Goal: Information Seeking & Learning: Find specific fact

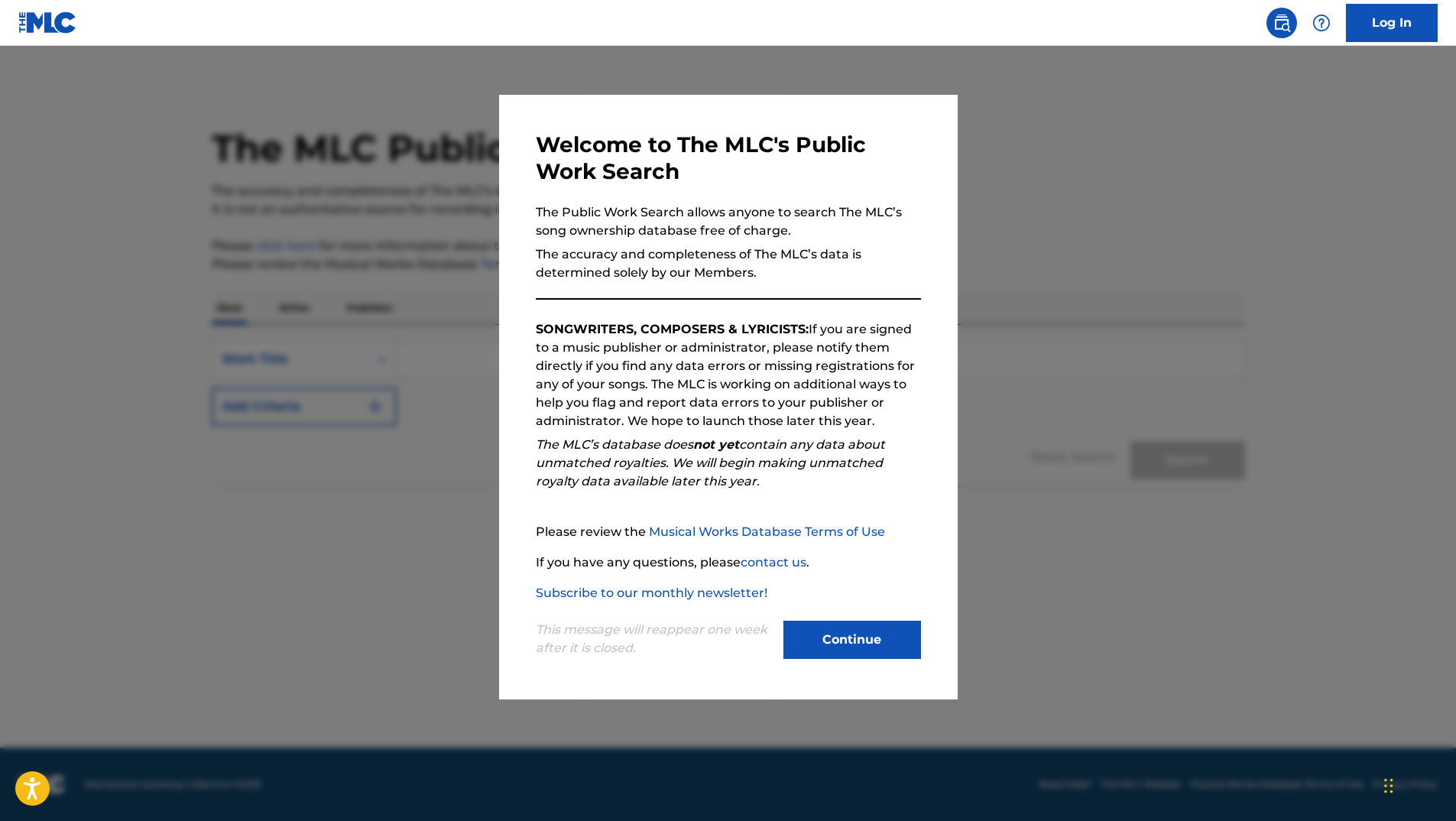
click at [862, 644] on button "Continue" at bounding box center [852, 639] width 137 height 38
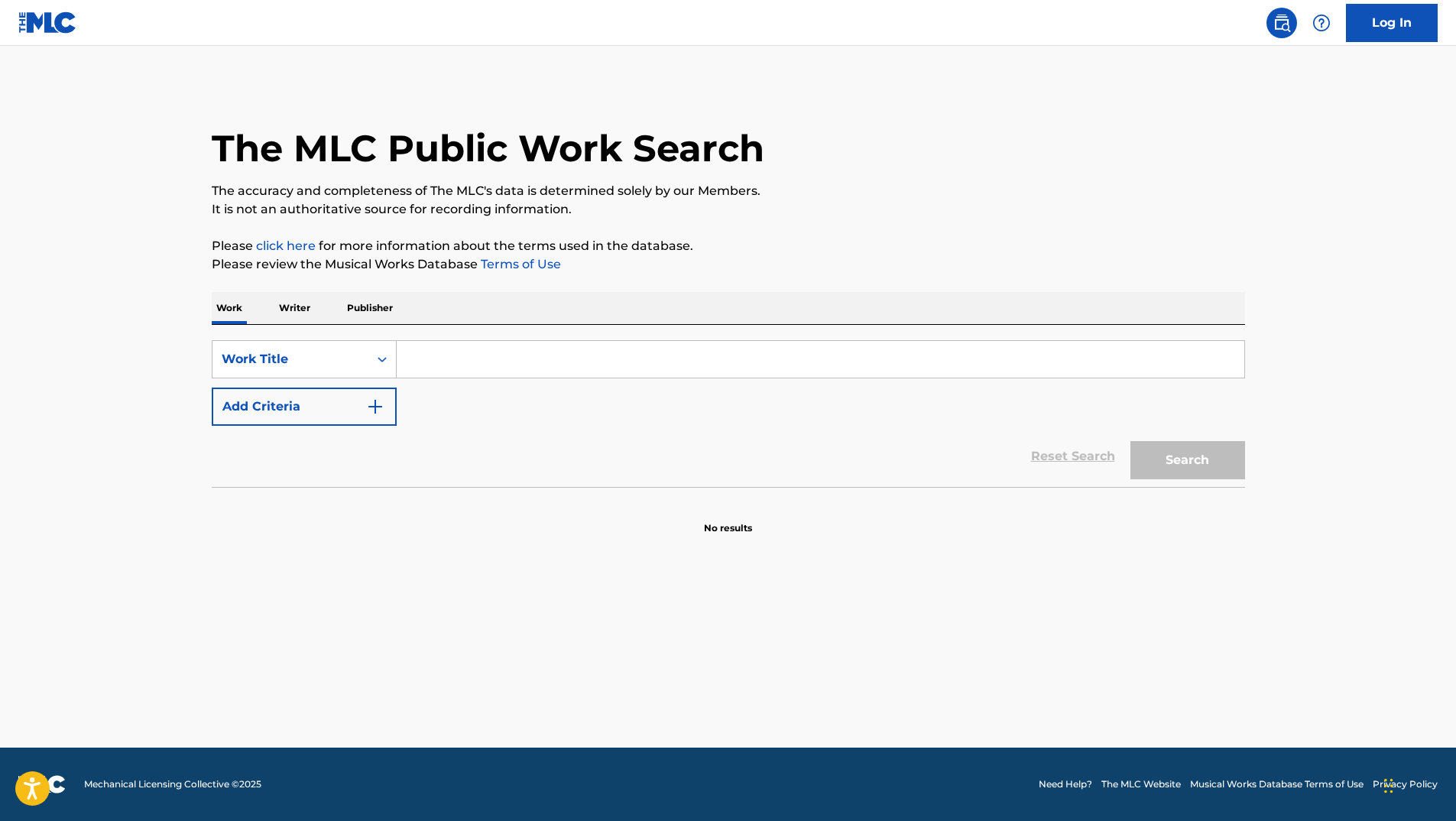
click at [554, 354] on input "Search Form" at bounding box center [820, 359] width 847 height 37
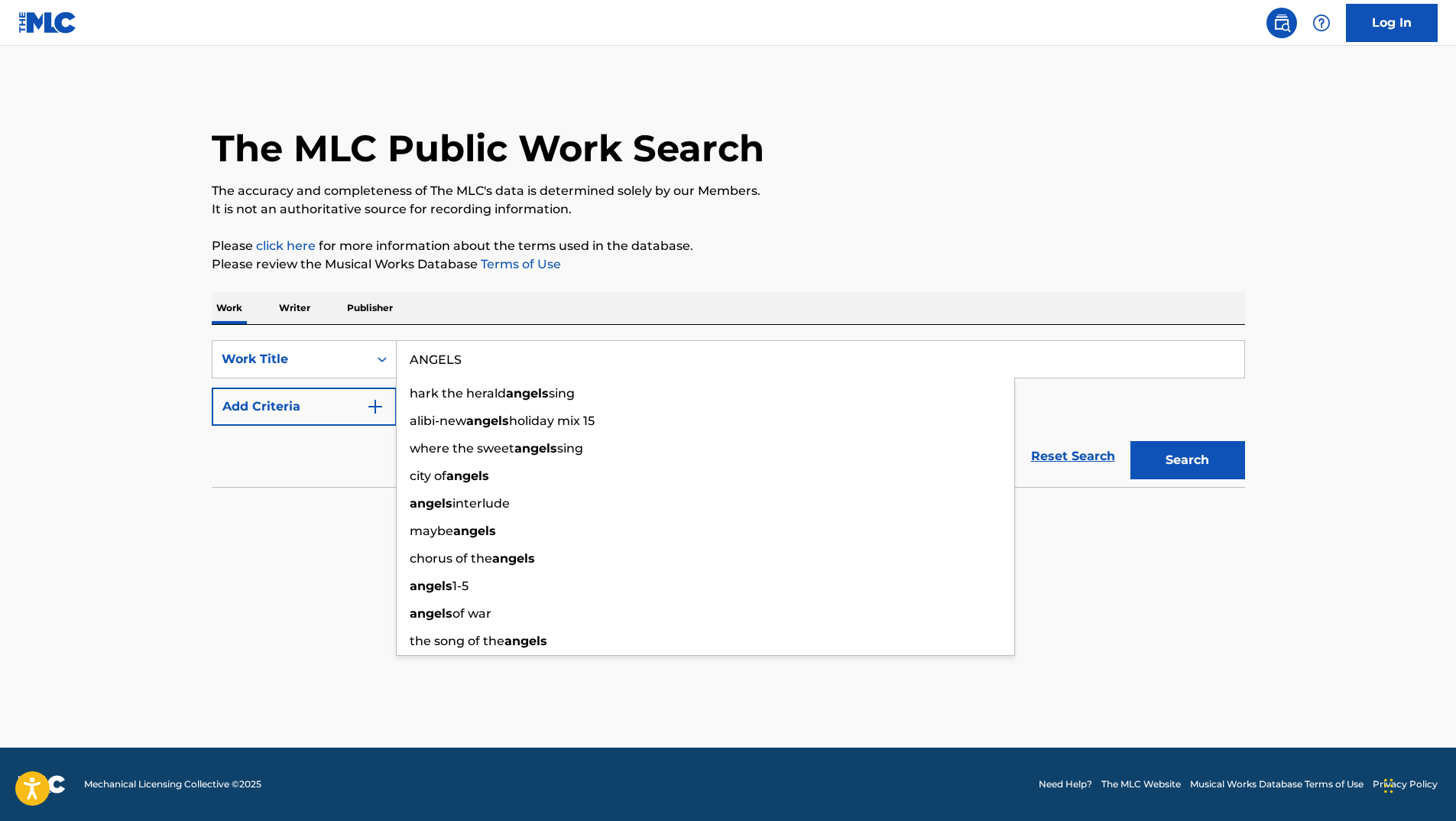
type input "ANGELS"
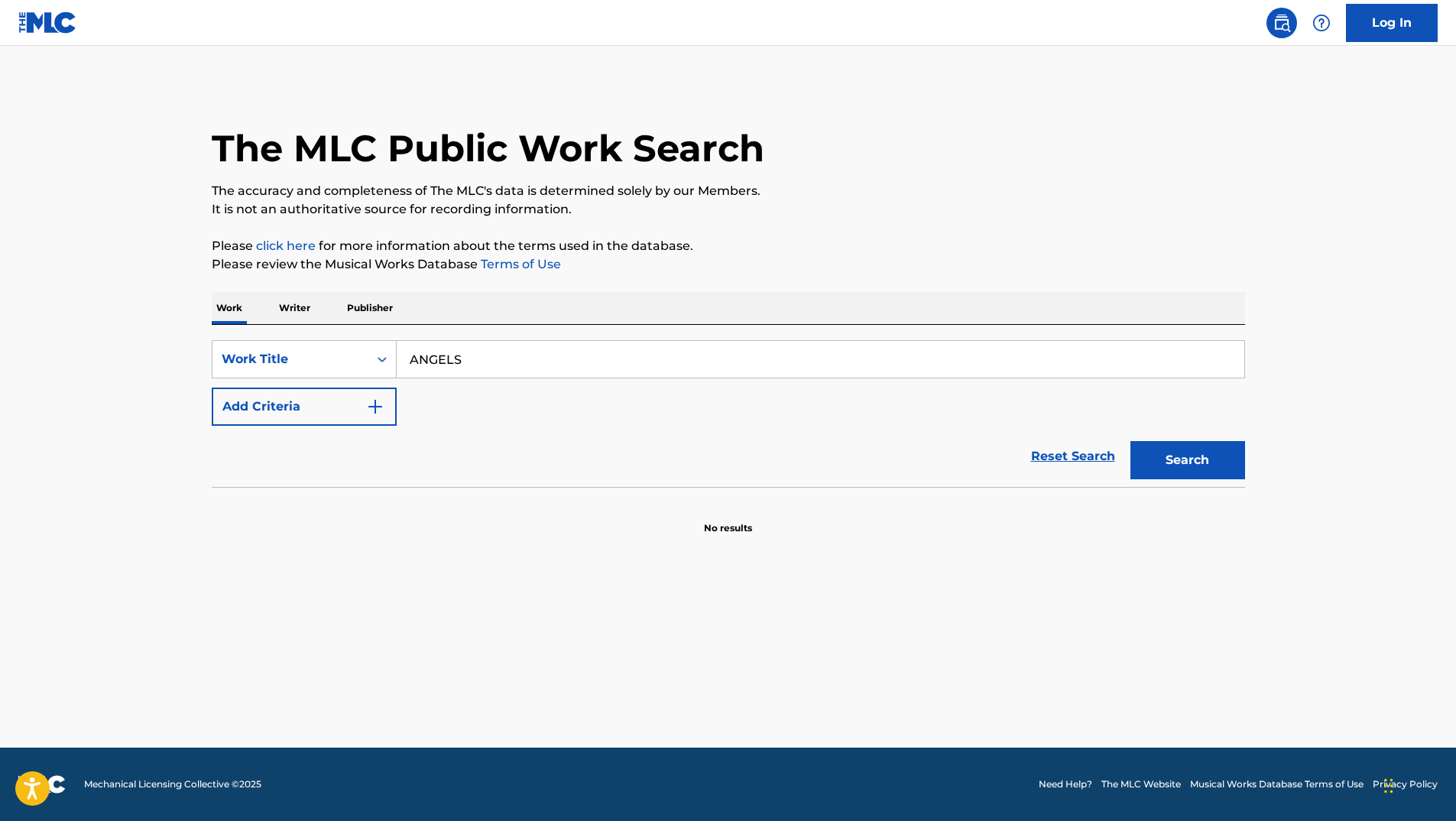
click at [1250, 396] on div "The MLC Public Work Search The accuracy and completeness of The MLC's data is d…" at bounding box center [728, 310] width 1070 height 451
click at [373, 405] on img "Search Form" at bounding box center [375, 406] width 18 height 18
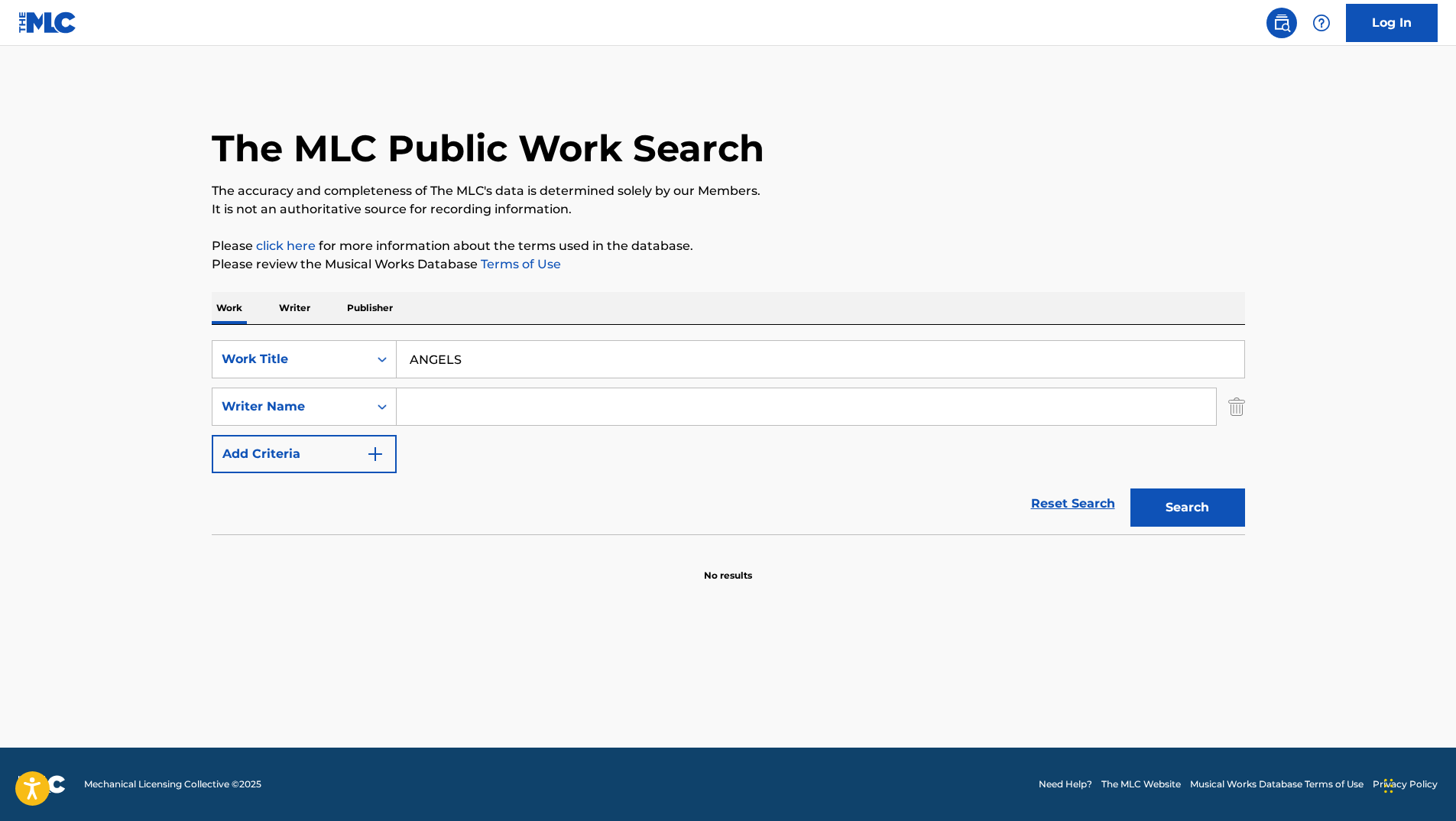
click at [449, 410] on input "Search Form" at bounding box center [806, 406] width 819 height 37
click at [449, 410] on input "C" at bounding box center [806, 406] width 819 height 37
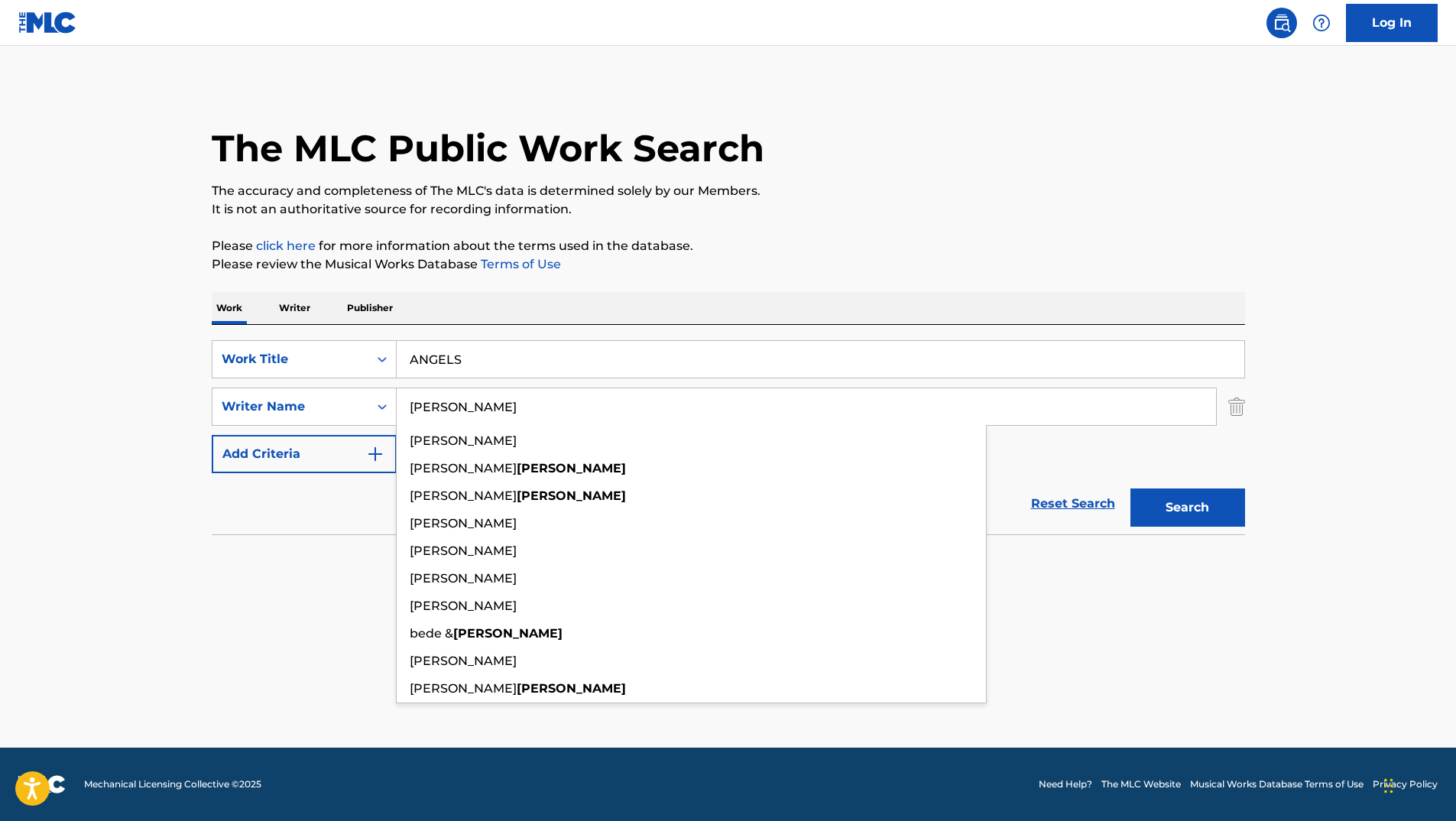
type input "[PERSON_NAME]"
click at [1131, 489] on button "Search" at bounding box center [1188, 508] width 115 height 38
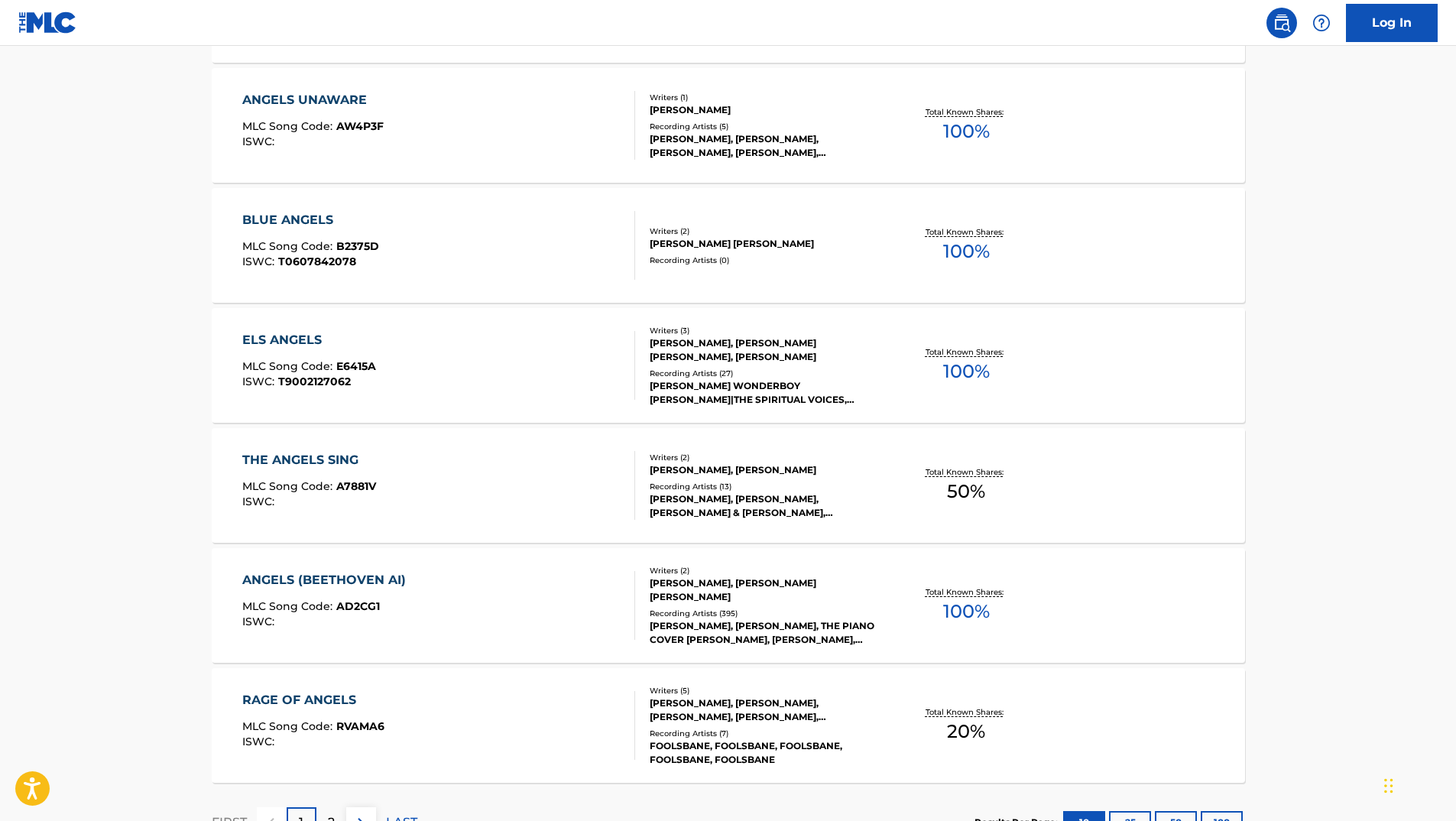
scroll to position [989, 0]
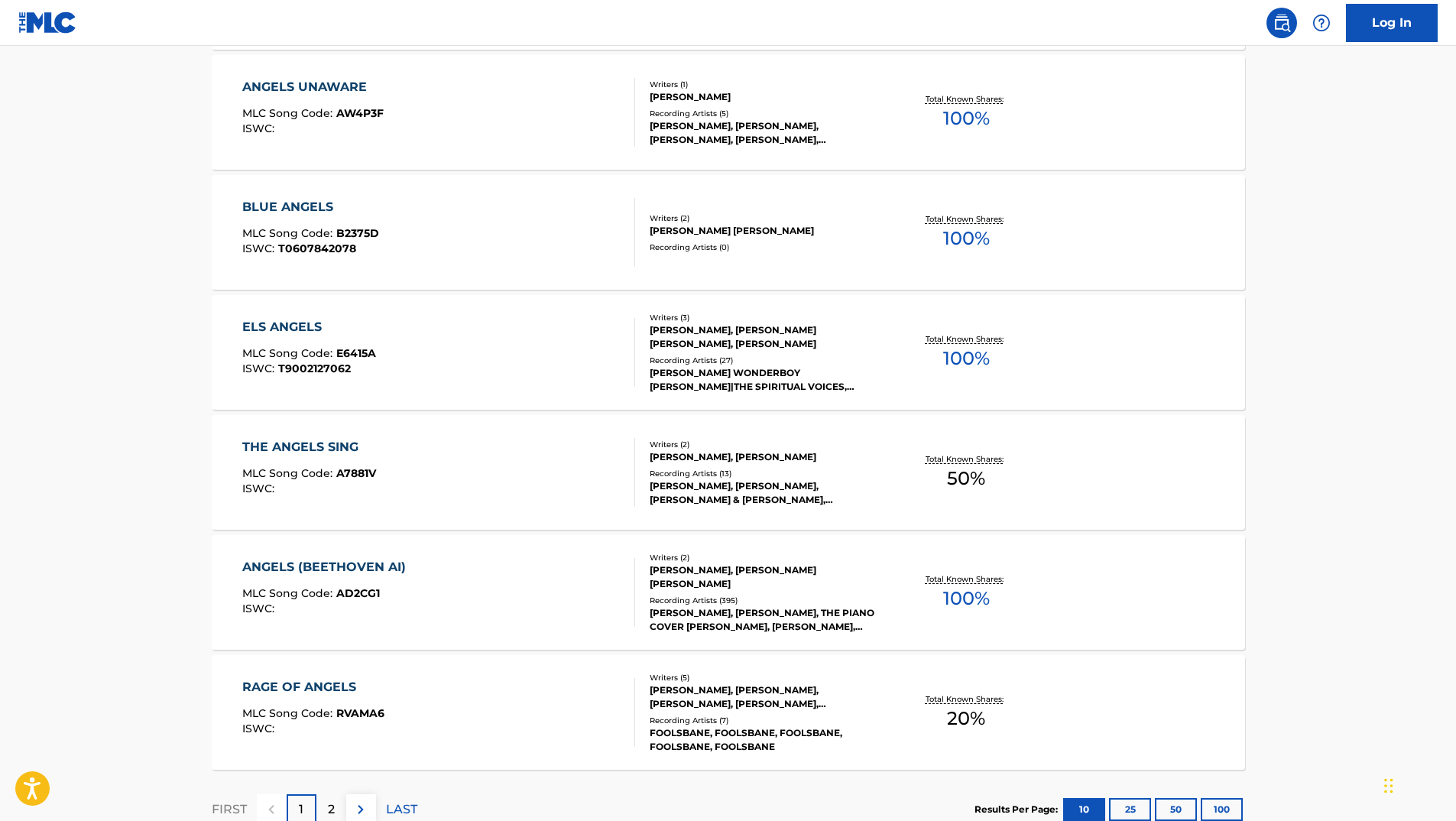
click at [1060, 565] on div "ANGELS ([PERSON_NAME] AI) MLC Song Code : AD2CG1 ISWC : Writers ( 2 ) [PERSON_N…" at bounding box center [728, 593] width 1033 height 115
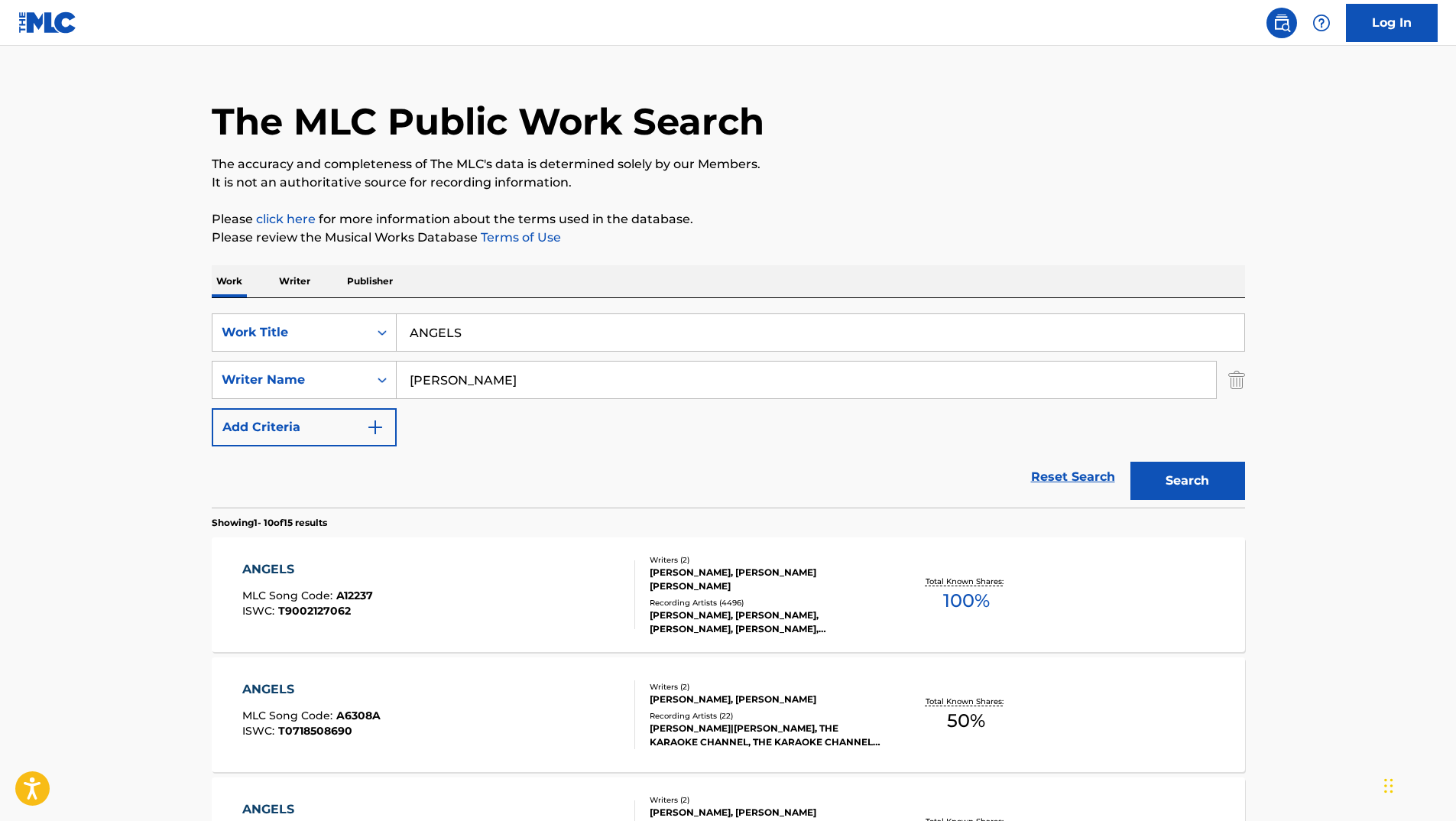
scroll to position [2, 0]
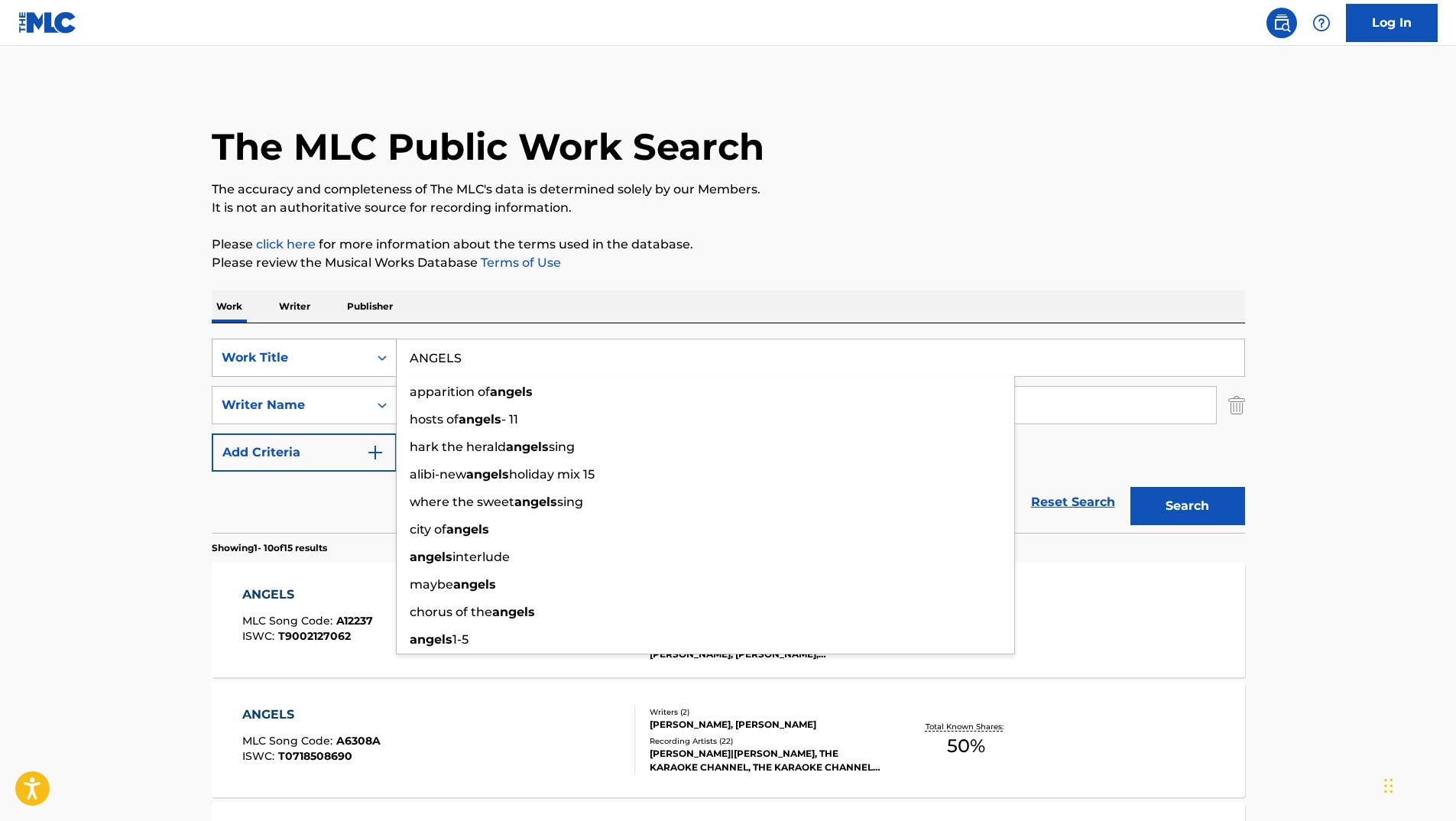
drag, startPoint x: 478, startPoint y: 356, endPoint x: 307, endPoint y: 365, distance: 171.2
click at [307, 365] on div "SearchWithCriteriaa212f8a4-bbfa-47ed-aaf0-090ccf3a5fe0 Work Title ANGELS appari…" at bounding box center [728, 358] width 1033 height 38
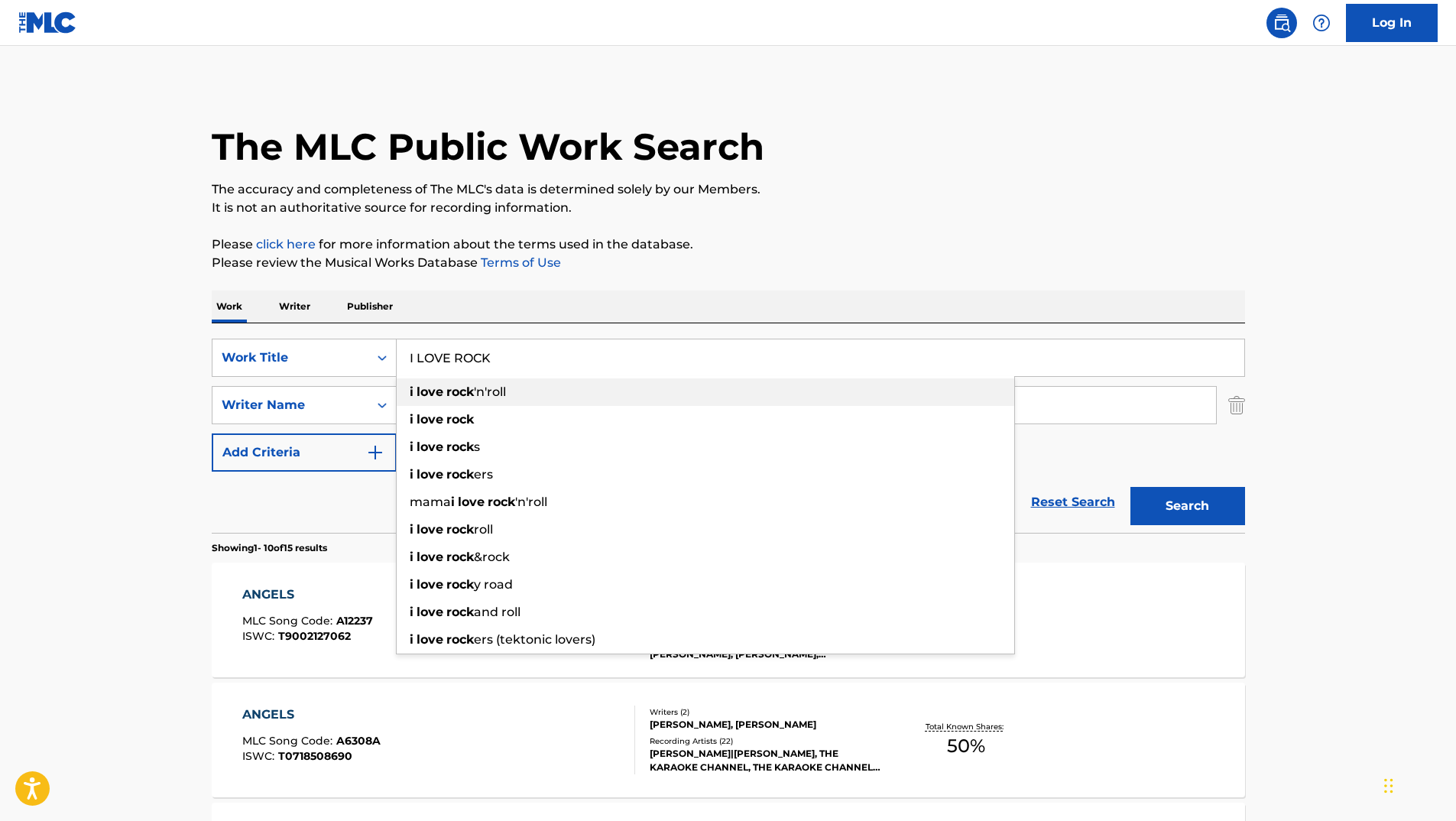
click at [485, 391] on span "'n'roll" at bounding box center [489, 391] width 32 height 14
type input "i love rock'n'roll"
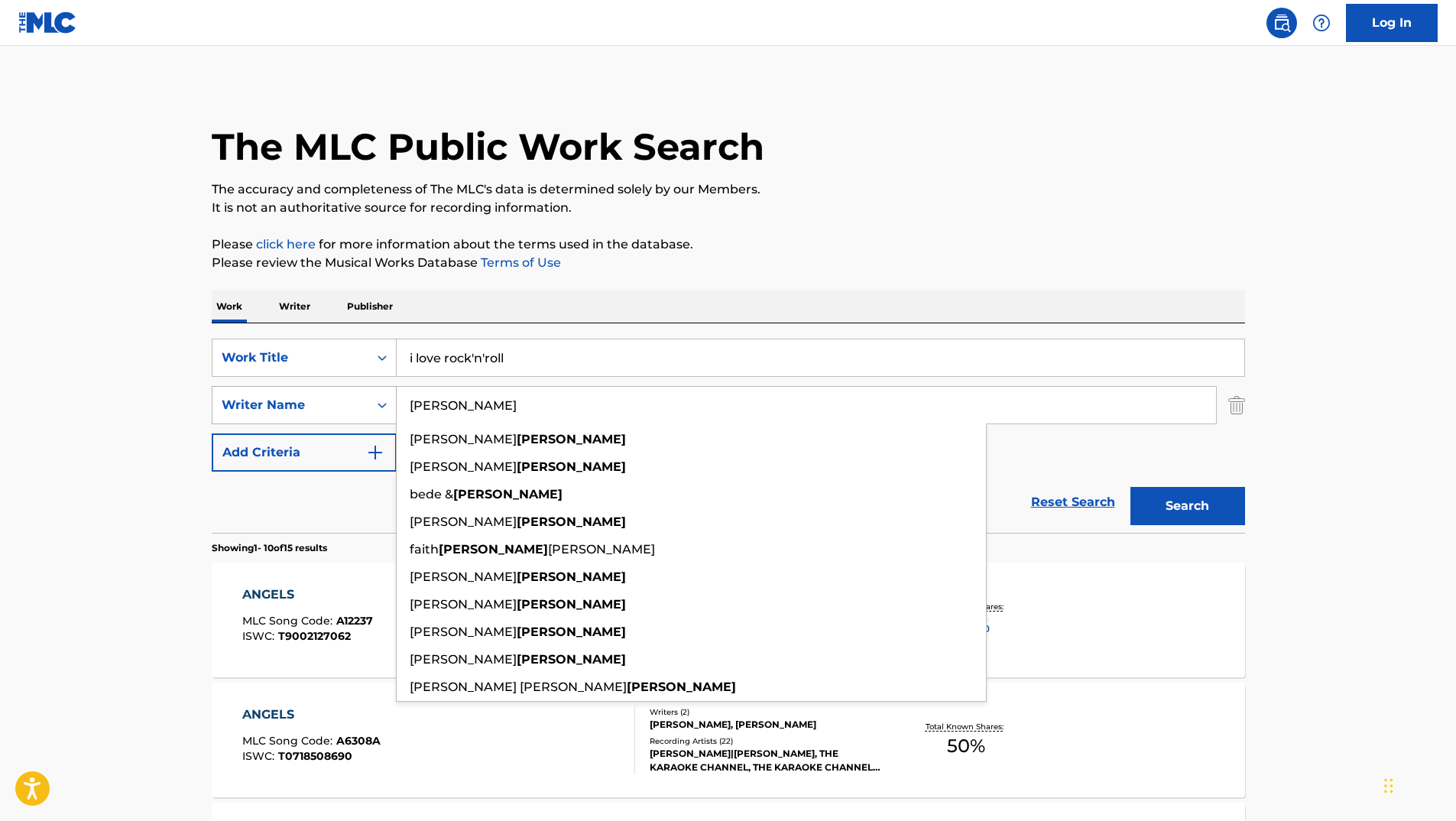
drag, startPoint x: 519, startPoint y: 406, endPoint x: 302, endPoint y: 420, distance: 217.5
click at [302, 420] on div "SearchWithCriteriaac3c7091-b097-4a8d-a6b0-b02288b6cec5 Writer Name [PERSON_NAME…" at bounding box center [728, 406] width 1033 height 38
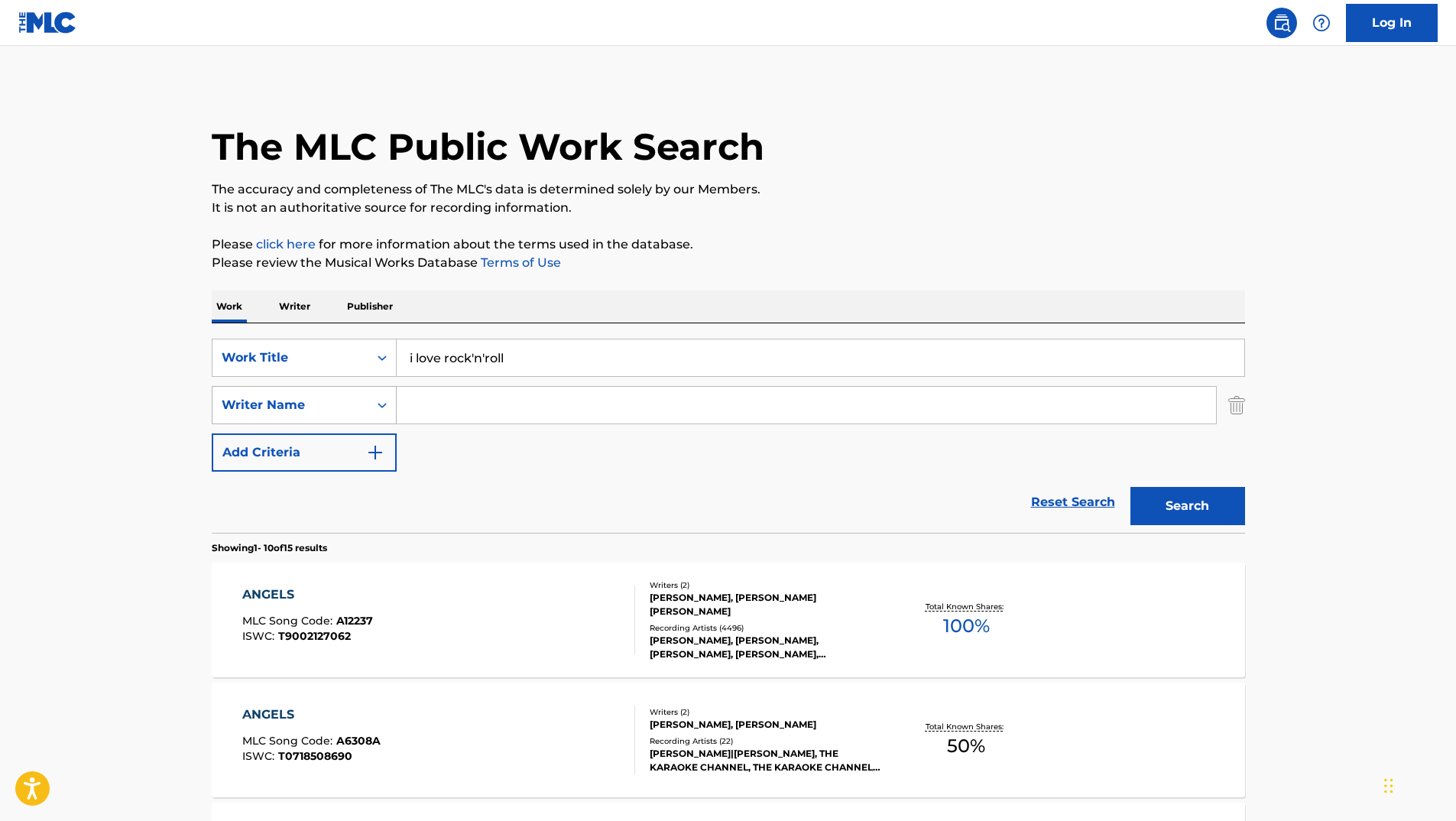
click at [1131, 487] on button "Search" at bounding box center [1188, 506] width 115 height 38
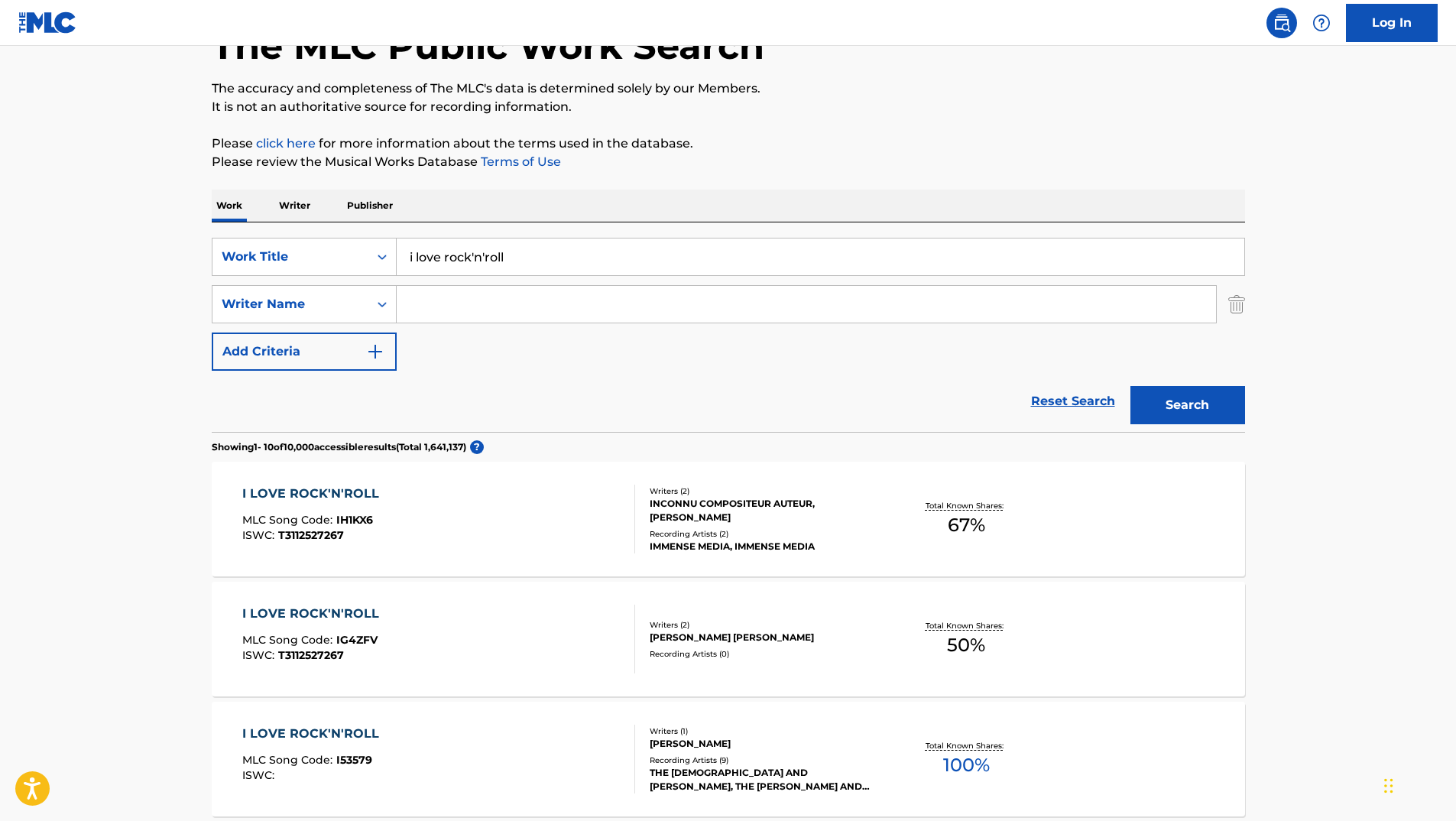
scroll to position [100, 0]
